Goal: Task Accomplishment & Management: Complete application form

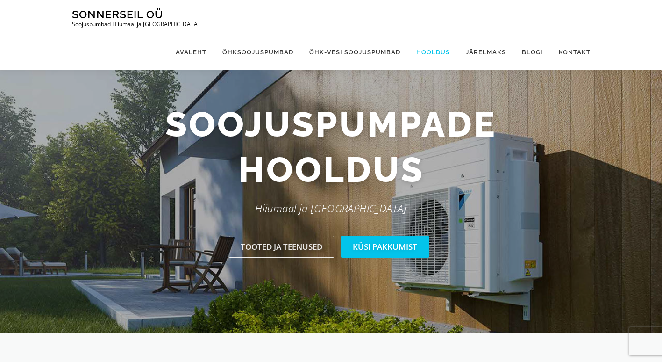
click at [433, 35] on link "Hooldus" at bounding box center [434, 52] width 50 height 35
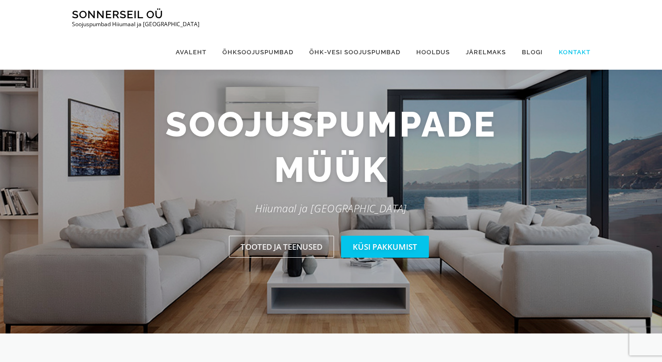
click at [567, 35] on link "Kontakt" at bounding box center [571, 52] width 40 height 35
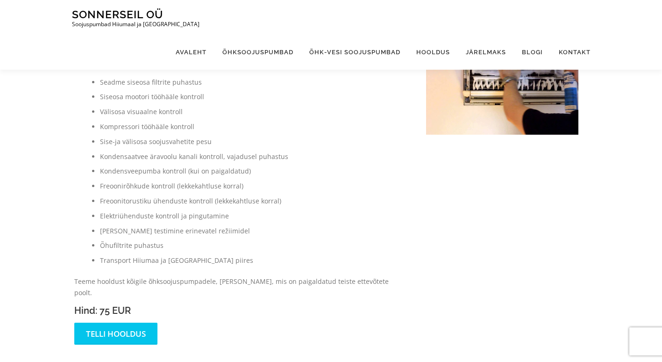
scroll to position [47, 0]
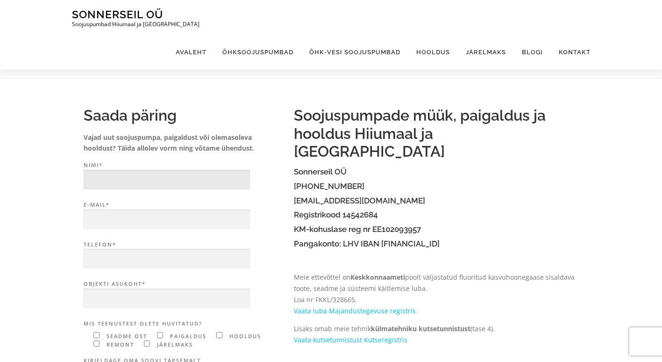
drag, startPoint x: 101, startPoint y: 181, endPoint x: 114, endPoint y: 179, distance: 12.8
click at [101, 181] on input "Nimi*" at bounding box center [167, 180] width 166 height 20
click at [649, 243] on div "Saada päring Vajad uut soojuspumpa, paigaldust või olemasoleva hooldust? Täida …" at bounding box center [331, 320] width 662 height 485
click at [127, 176] on input "Rita" at bounding box center [167, 180] width 166 height 20
type input "Rita Luik"
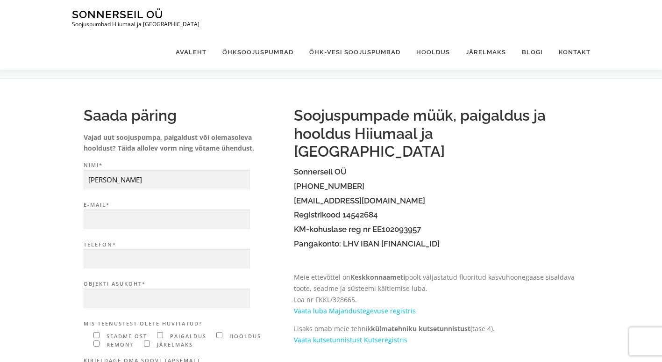
type input "linnlane7@gmail.com"
type input "56467368"
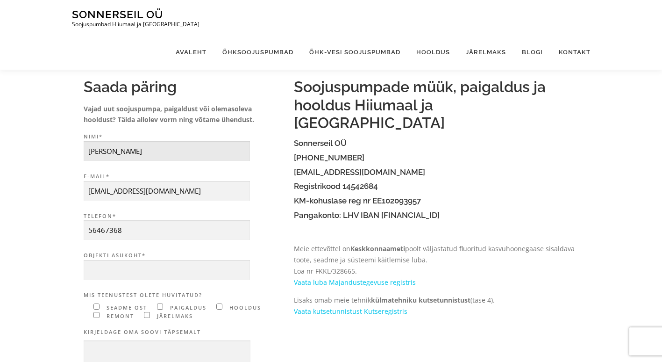
scroll to position [47, 0]
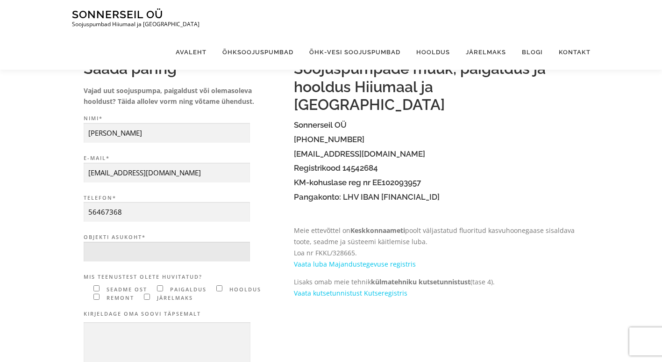
click at [108, 252] on input "Objekti asukoht*" at bounding box center [167, 252] width 166 height 20
type input "Kärdla Tüve 4"
click at [220, 290] on input"] "Contact form" at bounding box center [219, 288] width 6 height 6
checkbox input"] "true"
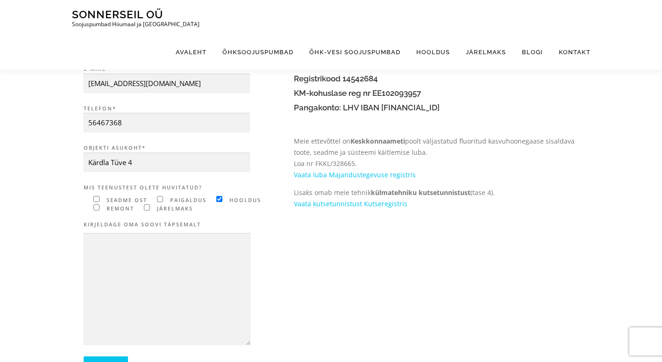
scroll to position [140, 0]
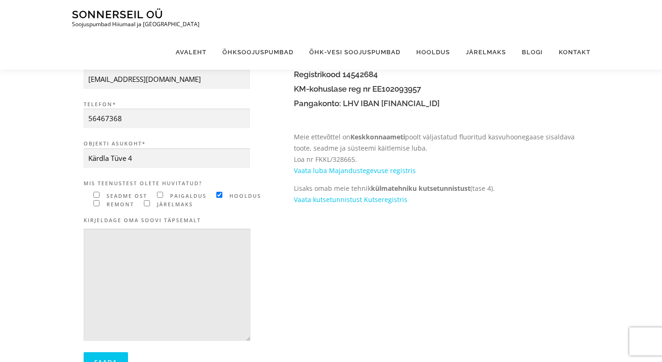
click at [102, 240] on textarea "Contact form" at bounding box center [167, 285] width 167 height 113
click at [128, 248] on textarea "Tere! 5 aastat tagasi oli paigaldatud õhk-vesi soojuspump Solarfan OÜ poolt." at bounding box center [167, 285] width 167 height 113
click at [140, 247] on textarea "Tere! 5 aastat tagasi oli paigaldatud õhk-vesi soojuspump Fuijitsu Solarfan OÜ …" at bounding box center [167, 285] width 167 height 113
click at [224, 253] on textarea "Tere! 5 aastat tagasi oli paigaldatud õhk-vesi soojuspump Fujitsu Solarfan OÜ p…" at bounding box center [167, 285] width 167 height 113
click at [91, 258] on textarea "Tere! 5 aastat tagasi oli paigaldatud õhk-vesi soojuspump Fujitsu Solarfan OÜ p…" at bounding box center [167, 285] width 167 height 113
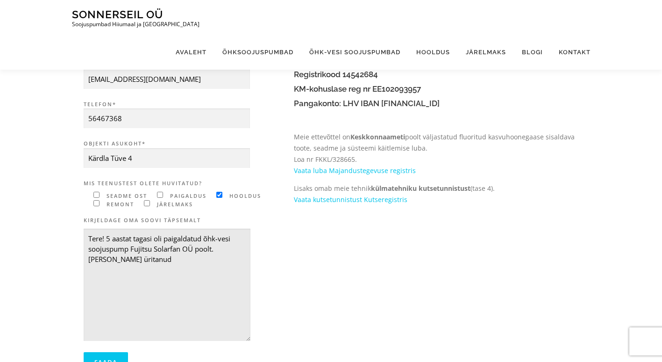
click at [131, 258] on textarea "Tere! 5 aastat tagasi oli paigaldatud õhk-vesi soojuspump Fujitsu Solarfan OÜ p…" at bounding box center [167, 285] width 167 height 113
click at [243, 259] on textarea "Tere! 5 aastat tagasi oli paigaldatud õhk-vesi soojuspump Fujitsu Solarfan OÜ p…" at bounding box center [167, 285] width 167 height 113
click at [171, 280] on textarea "Tere! 5 aastat tagasi oli paigaldatud õhk-vesi soojuspump Fujitsu Solarfan OÜ p…" at bounding box center [167, 285] width 167 height 113
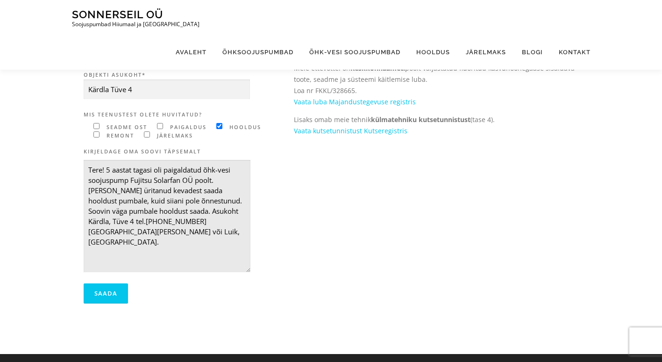
scroll to position [234, 0]
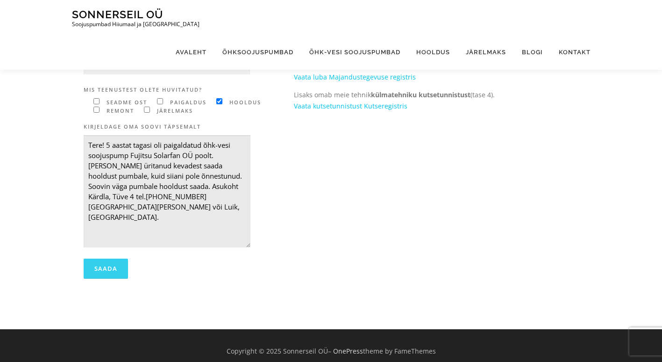
type textarea "Tere! 5 aastat tagasi oli paigaldatud õhk-vesi soojuspump Fujitsu Solarfan OÜ p…"
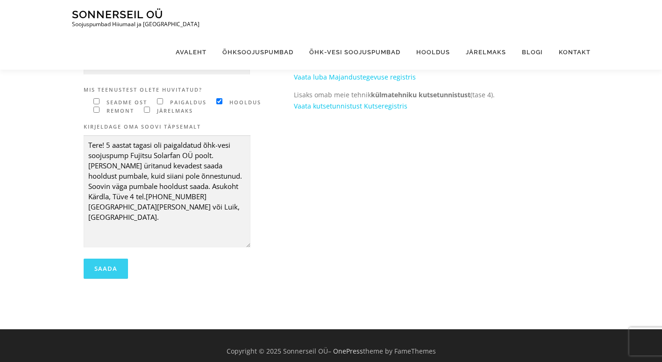
click at [96, 270] on input "Saada" at bounding box center [106, 269] width 44 height 20
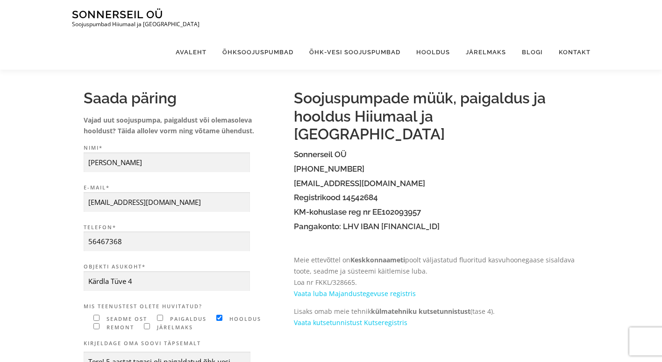
scroll to position [0, 0]
